Goal: Information Seeking & Learning: Find specific fact

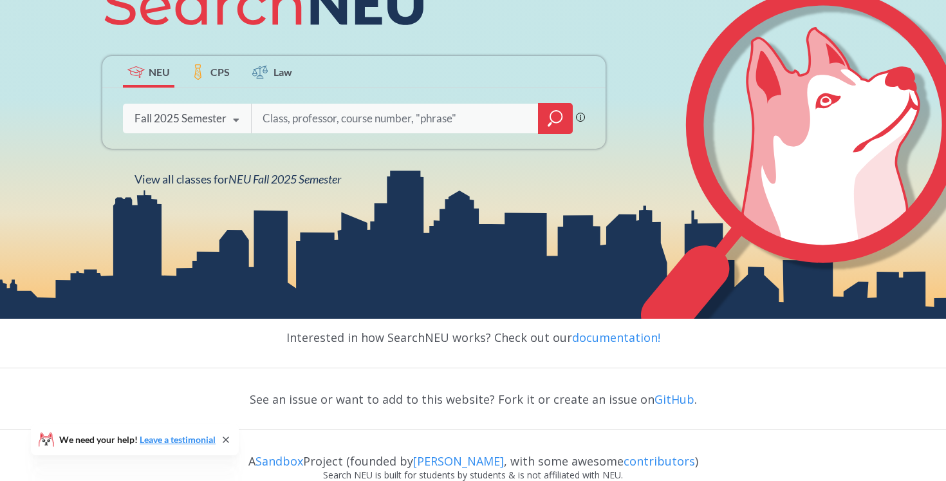
scroll to position [203, 0]
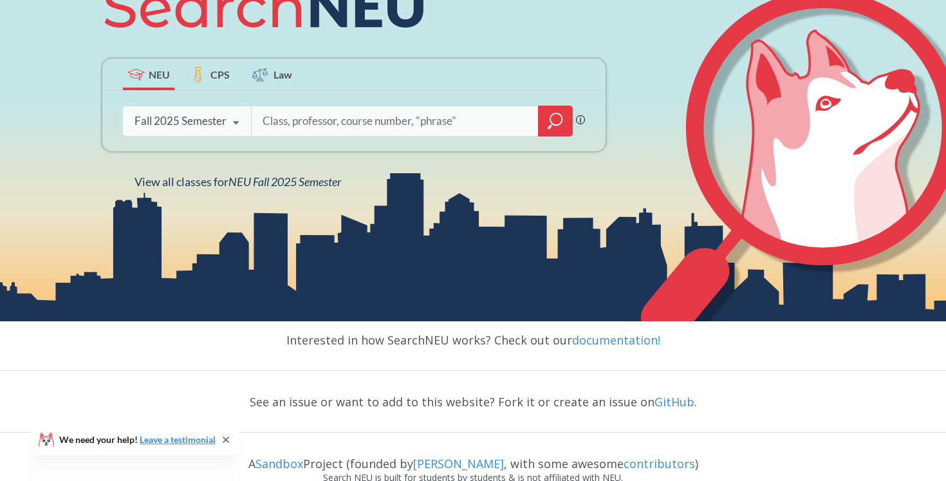
click at [407, 119] on input "search" at bounding box center [395, 120] width 268 height 27
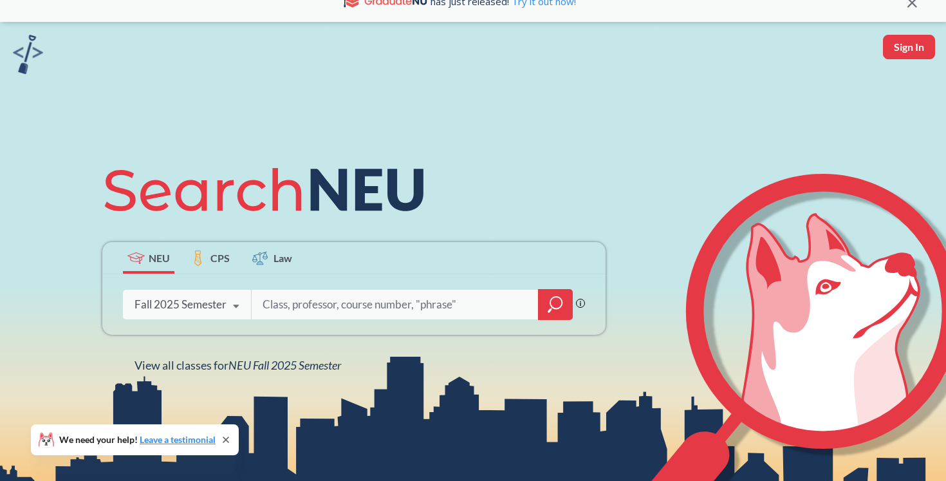
scroll to position [0, 0]
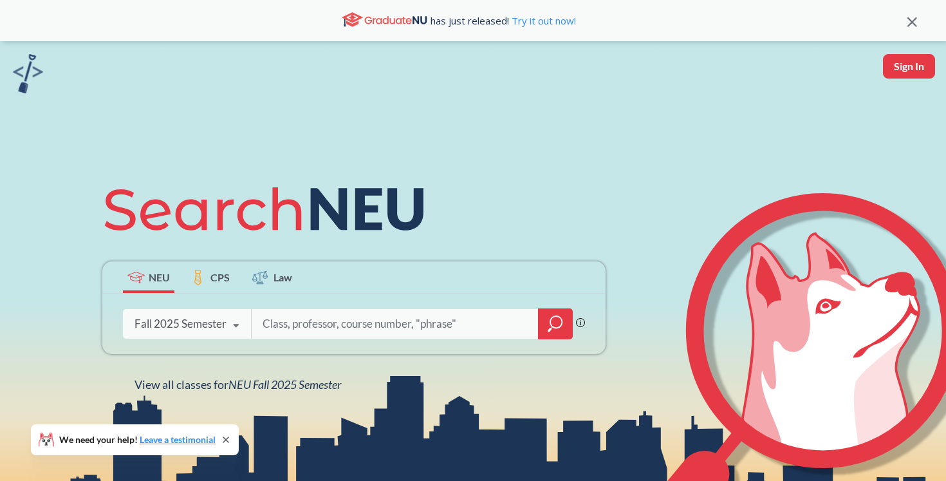
click at [356, 185] on icon at bounding box center [269, 209] width 335 height 72
click at [214, 321] on div "Fall 2025 Semester" at bounding box center [180, 324] width 92 height 14
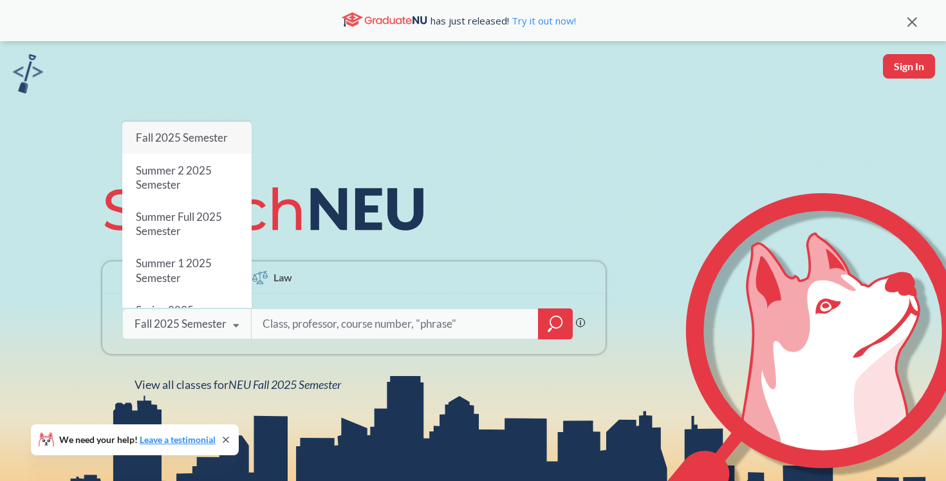
click at [332, 214] on icon at bounding box center [367, 209] width 113 height 42
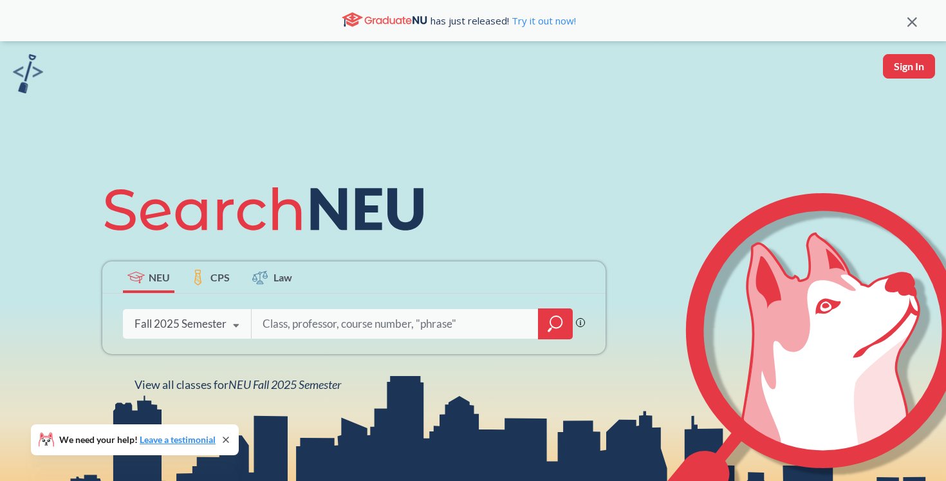
click at [333, 324] on input "search" at bounding box center [395, 323] width 268 height 27
type input "2"
type input "1 credit"
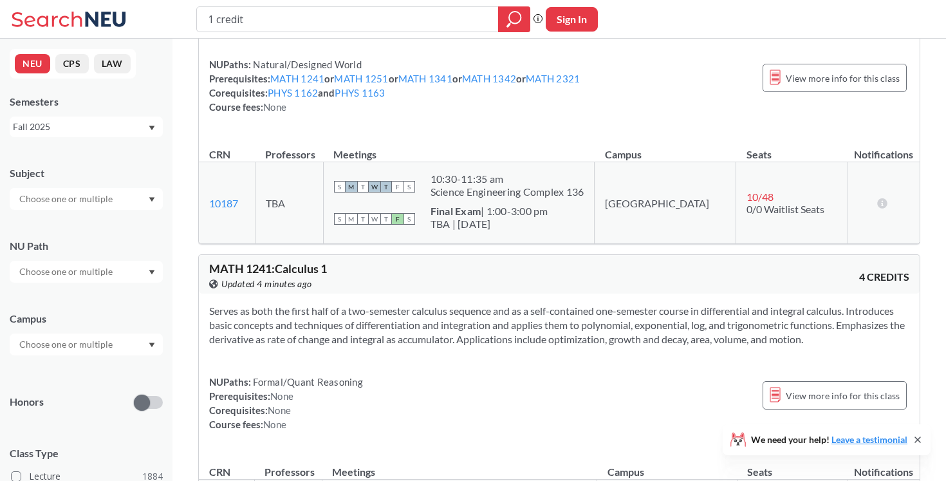
scroll to position [2159, 0]
